Goal: Task Accomplishment & Management: Manage account settings

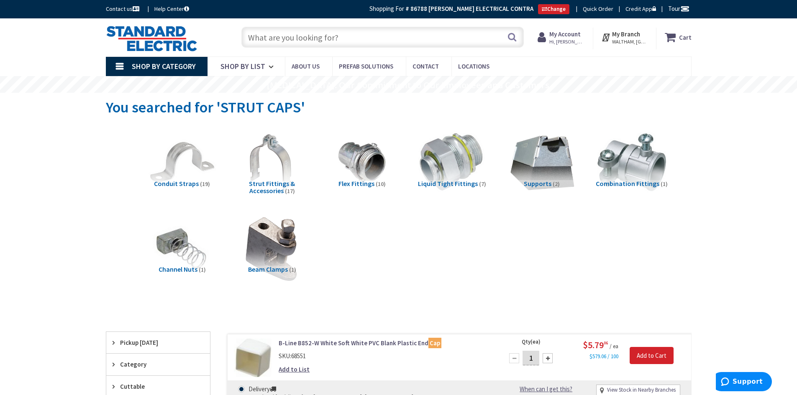
click at [575, 38] on span "Hi, [PERSON_NAME]" at bounding box center [567, 41] width 36 height 7
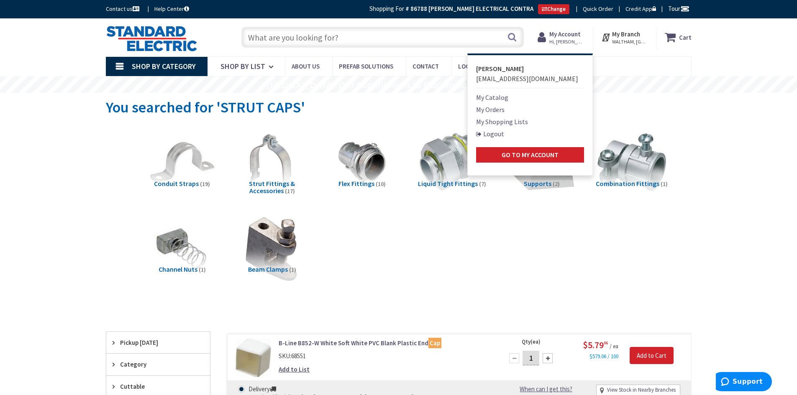
click at [503, 136] on link "Logout" at bounding box center [490, 134] width 28 height 10
